Goal: Obtain resource: Download file/media

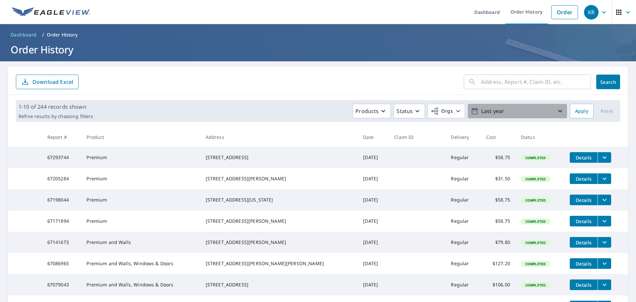
click at [484, 114] on p "Last year" at bounding box center [518, 111] width 78 height 12
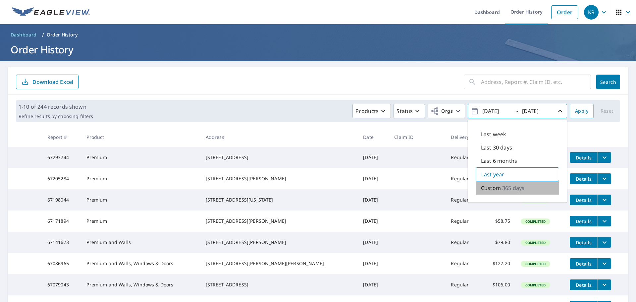
click at [494, 186] on p "Custom" at bounding box center [491, 188] width 20 height 8
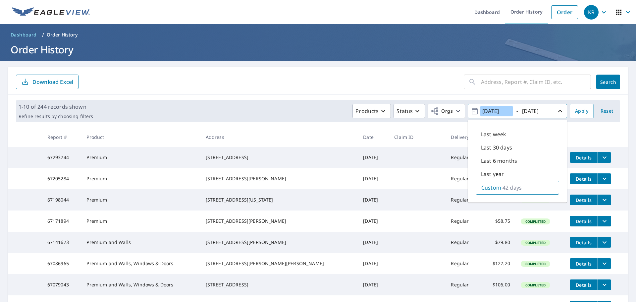
type input "[DATE]"
click at [570, 111] on button "Apply" at bounding box center [582, 111] width 24 height 15
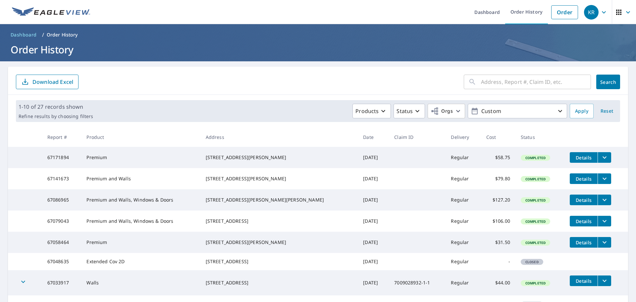
drag, startPoint x: 63, startPoint y: 138, endPoint x: 88, endPoint y: 137, distance: 25.3
click at [63, 138] on th "Report #" at bounding box center [61, 137] width 39 height 20
click at [358, 137] on th "Date" at bounding box center [373, 137] width 31 height 20
click at [44, 80] on p "Download Excel" at bounding box center [52, 81] width 41 height 7
